Goal: Information Seeking & Learning: Stay updated

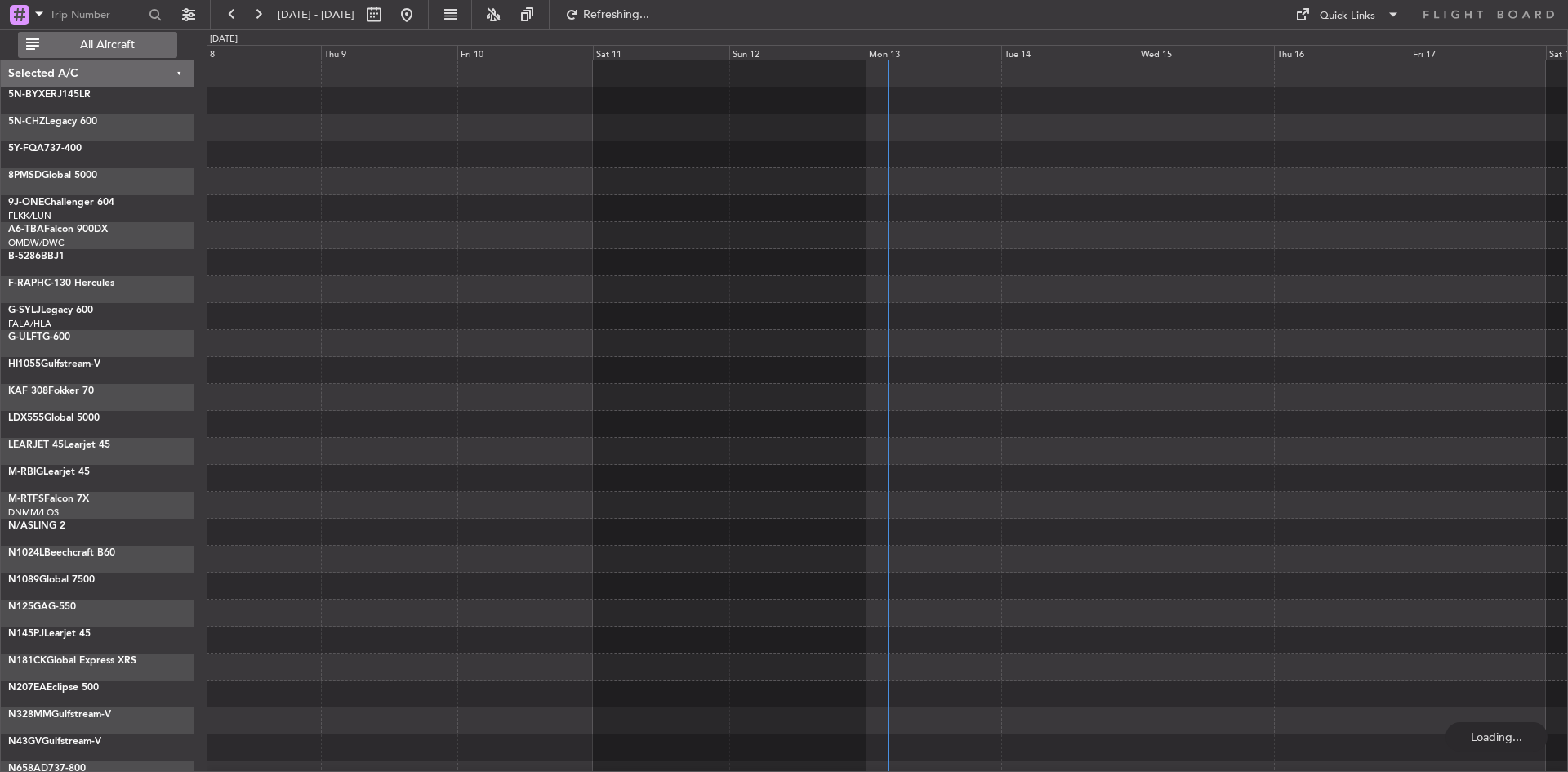
click at [93, 40] on span "All Aircraft" at bounding box center [106, 45] width 129 height 11
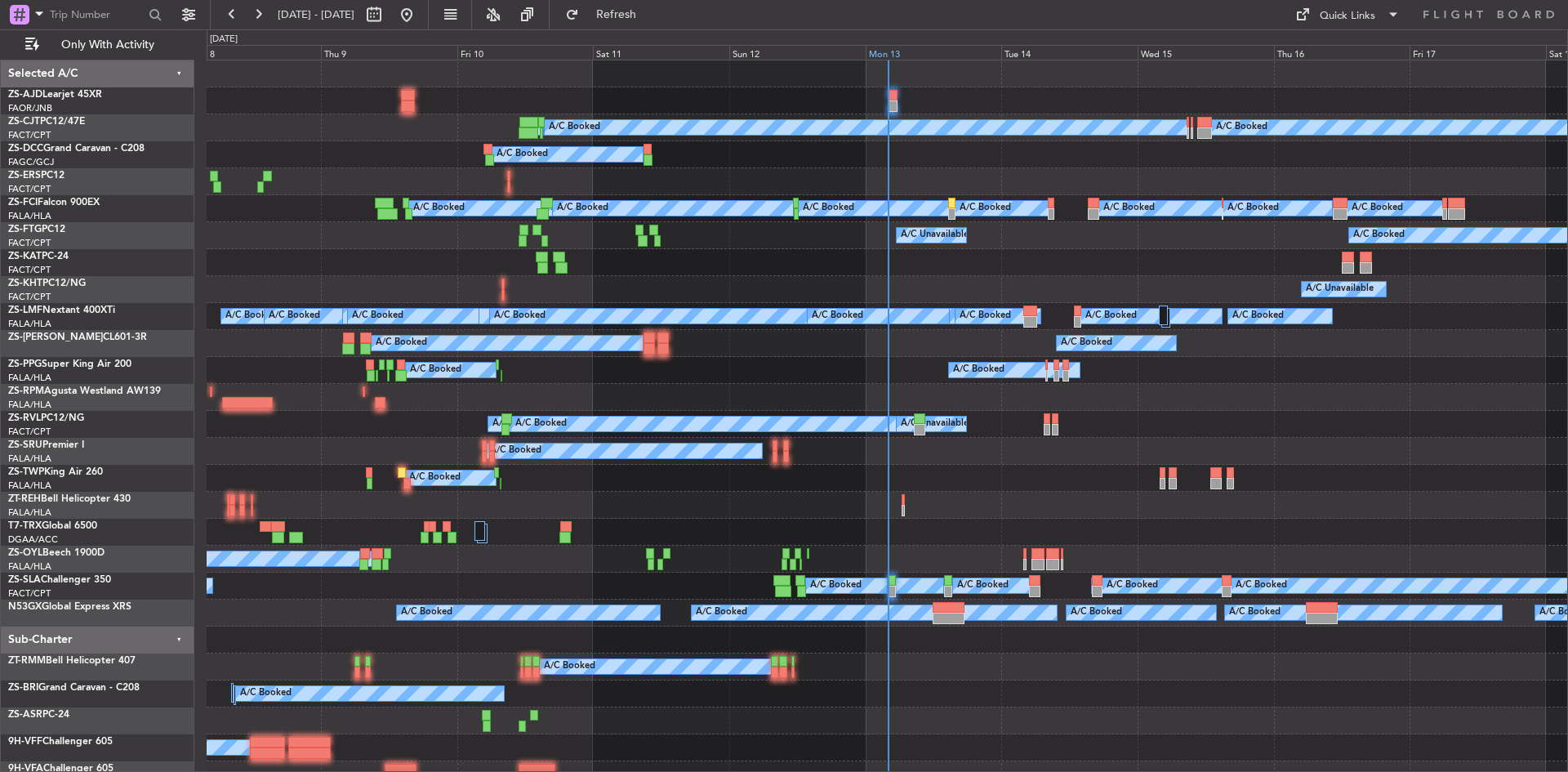
click at [873, 50] on div "Mon 13" at bounding box center [934, 52] width 137 height 15
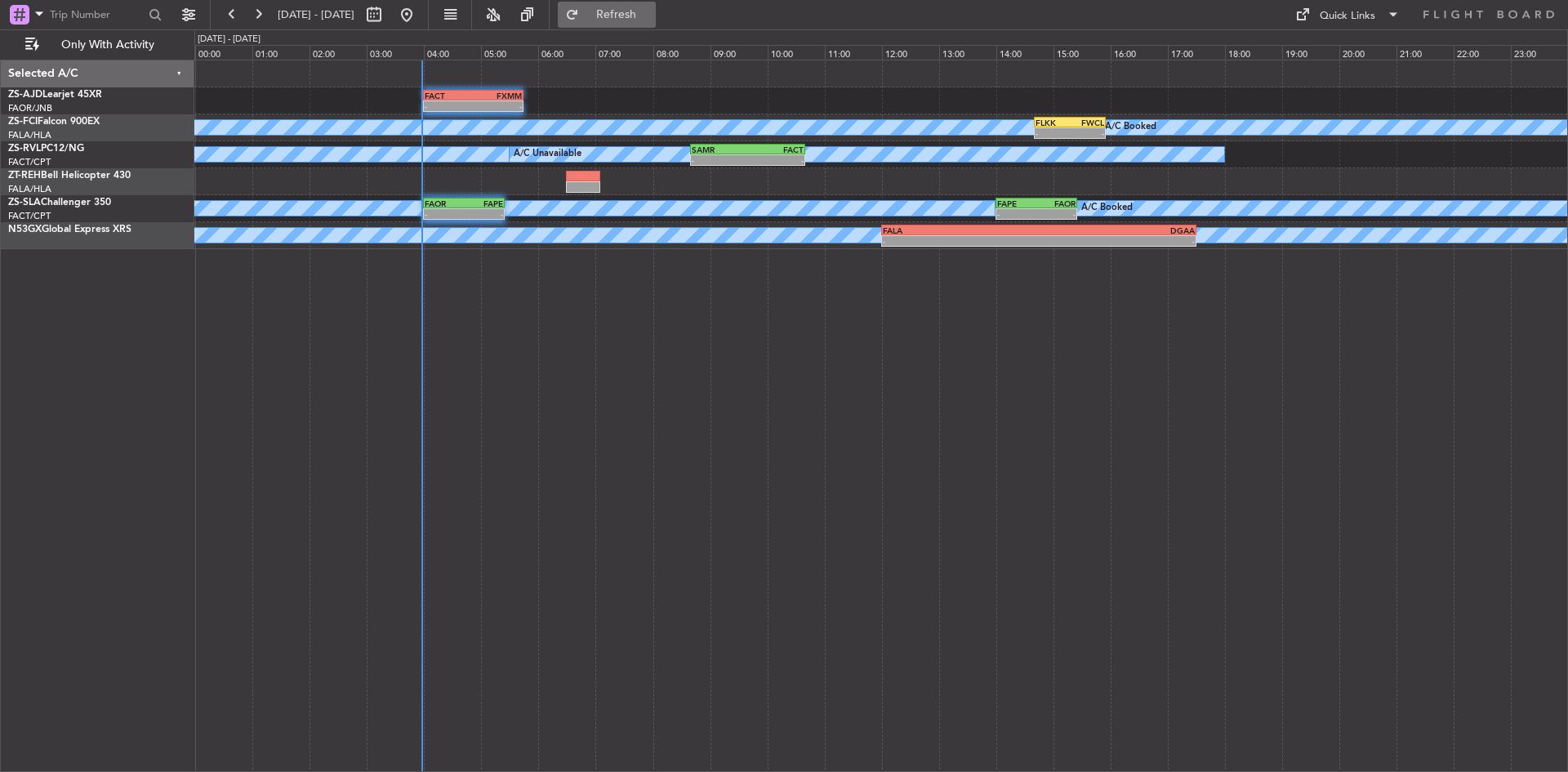
click at [651, 14] on span "Refresh" at bounding box center [616, 15] width 69 height 11
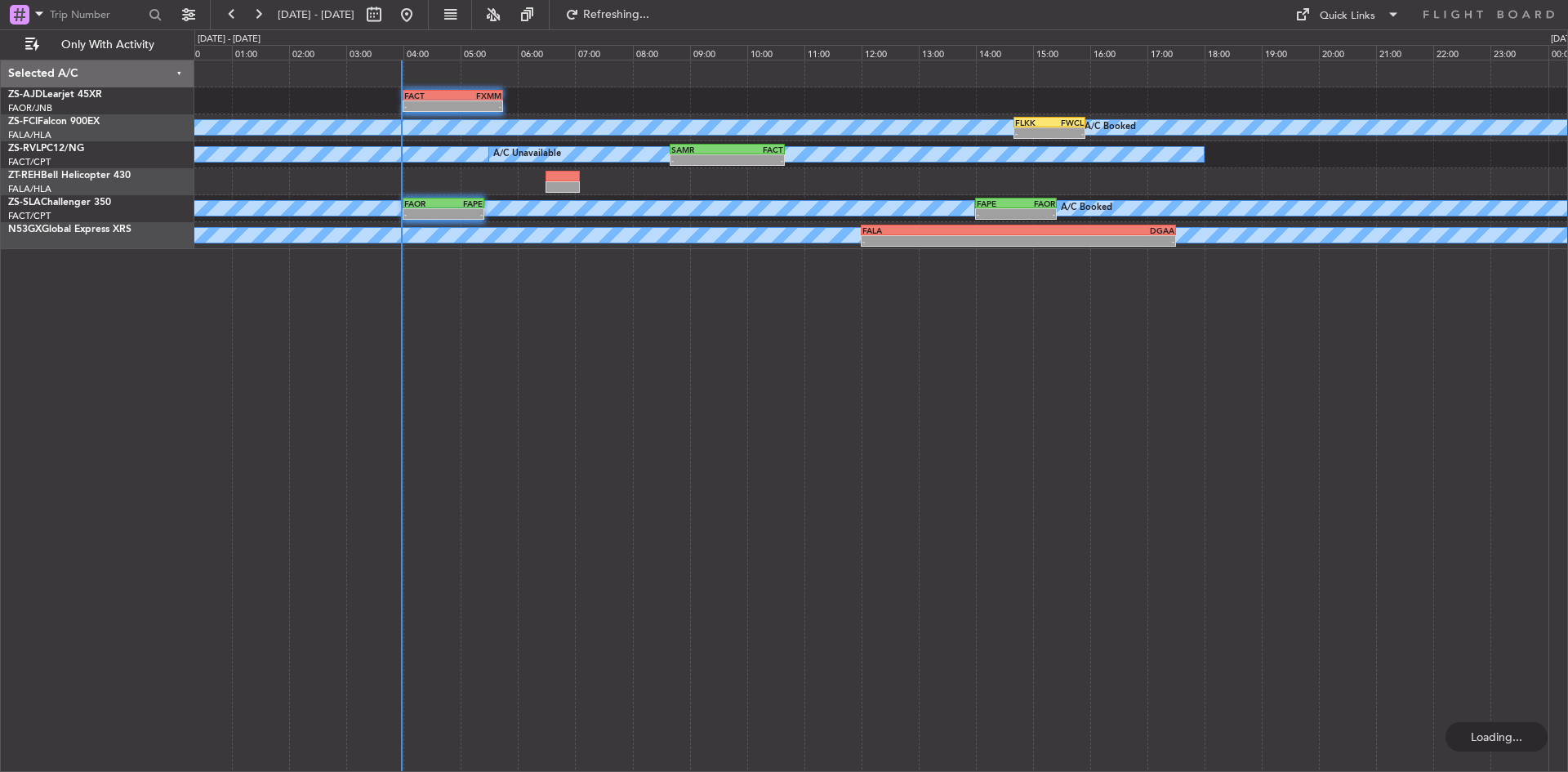
click at [612, 267] on div "- - FACT 04:00 Z FXMM 05:45 Z A/C Booked A/C Booked A/C Booked A/C Booked A/C B…" at bounding box center [881, 416] width 1373 height 712
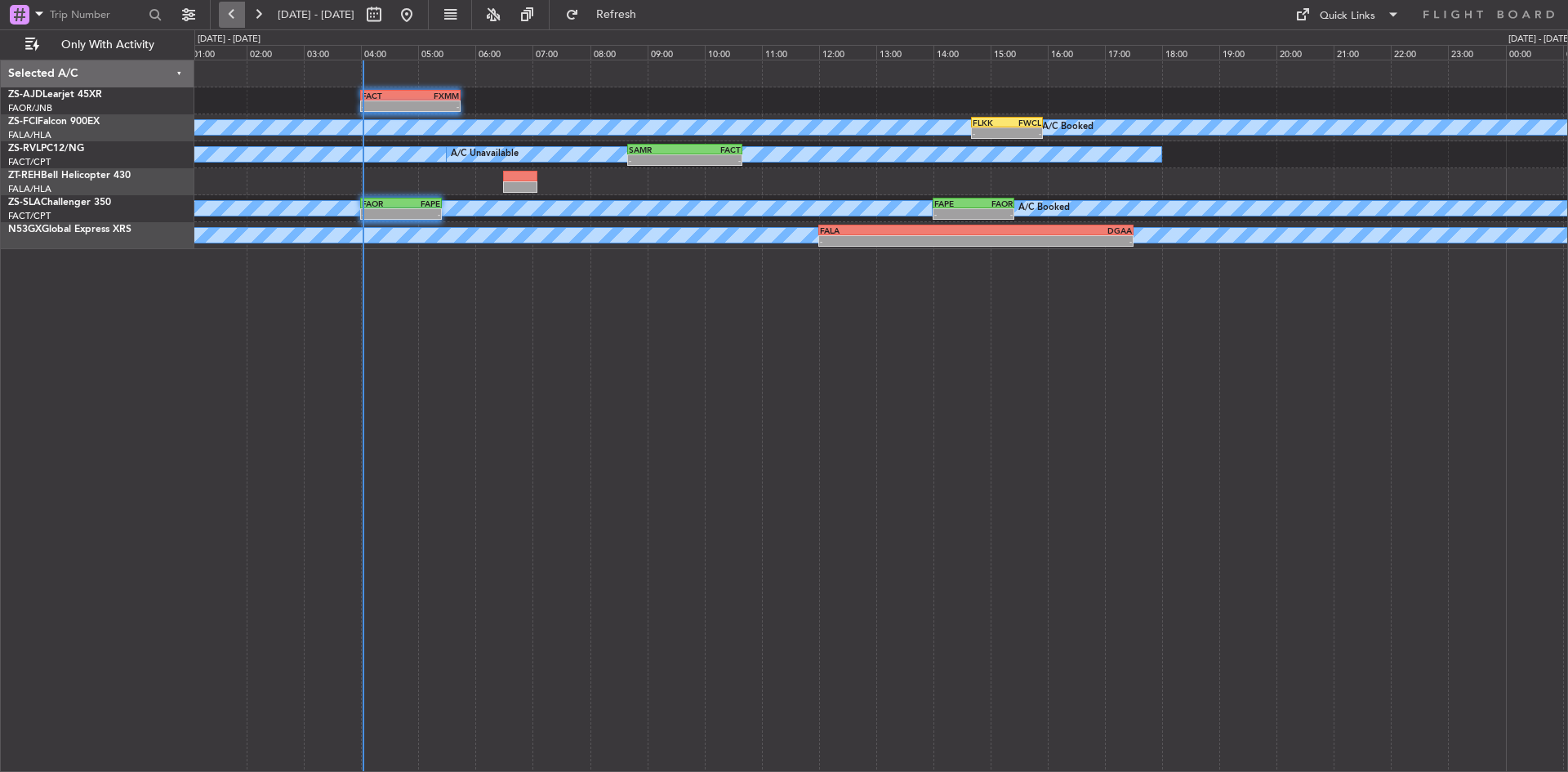
click at [221, 5] on button at bounding box center [231, 15] width 26 height 26
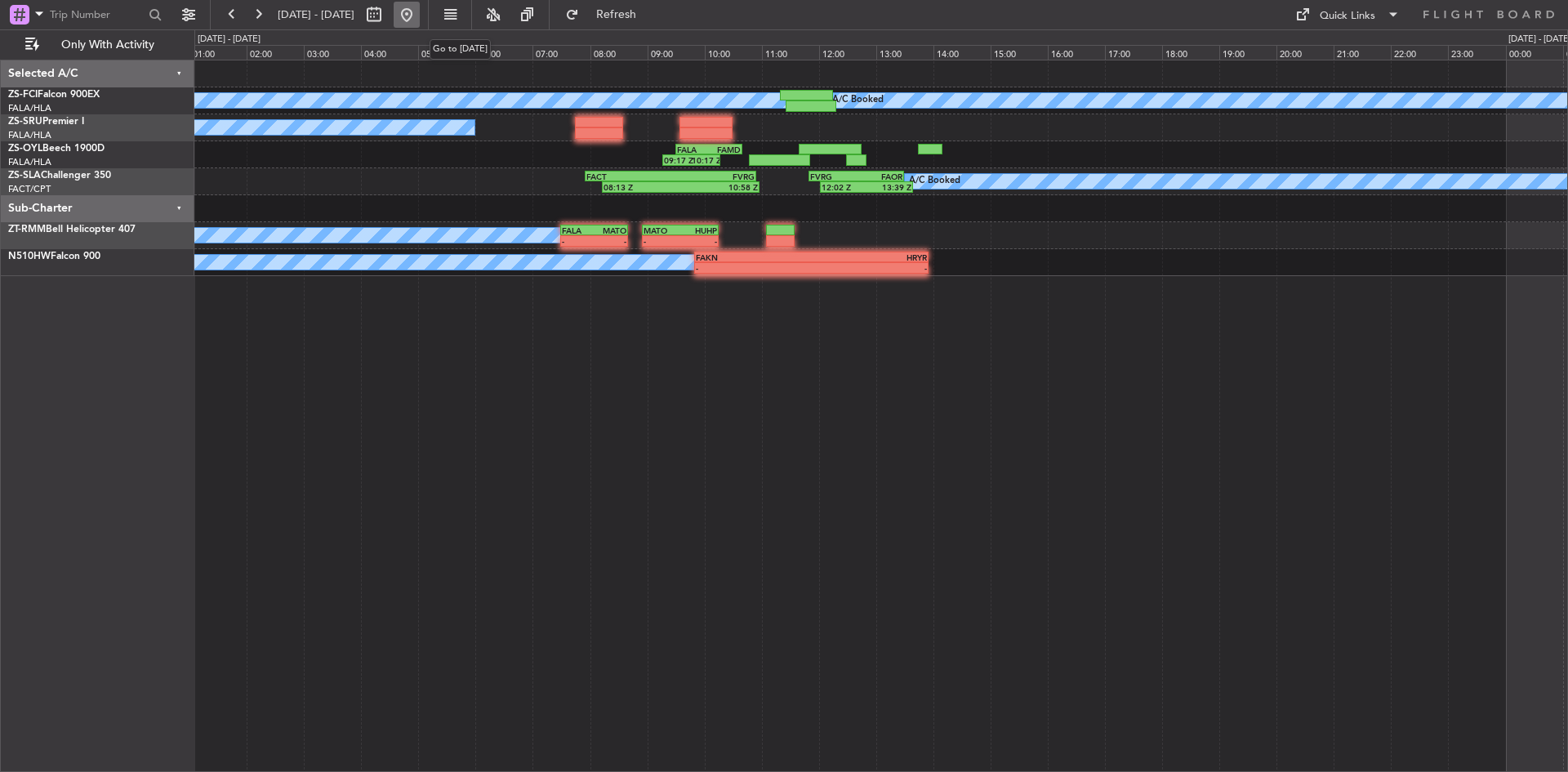
click at [420, 11] on button at bounding box center [407, 15] width 26 height 26
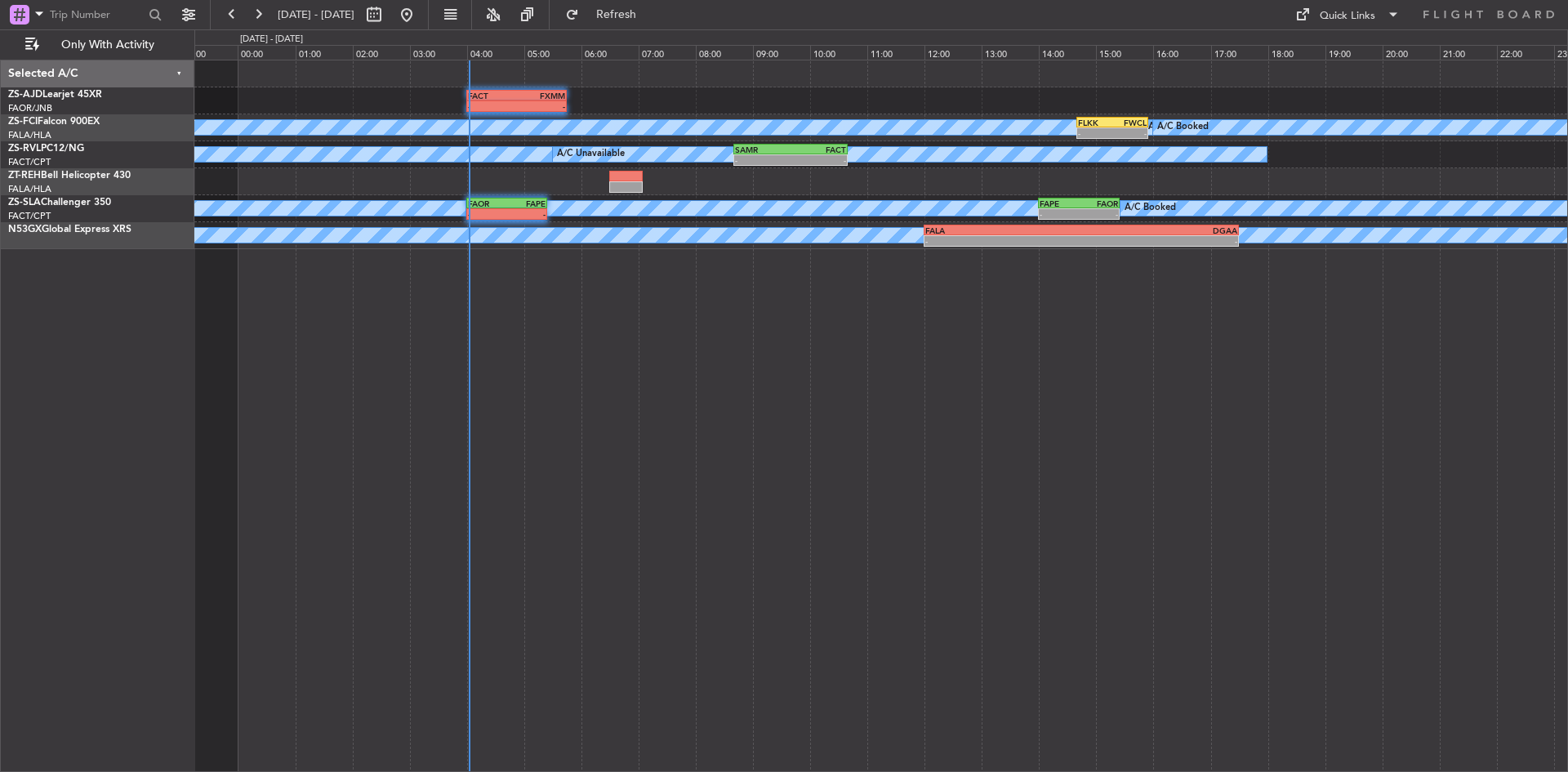
click at [405, 389] on div "- - FACT 04:00 Z FXMM 05:45 Z A/C Booked A/C Booked A/C Booked A/C Booked - - F…" at bounding box center [881, 416] width 1373 height 712
